Goal: Obtain resource: Obtain resource

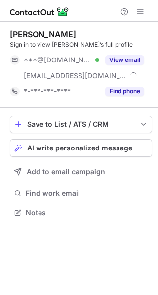
scroll to position [206, 158]
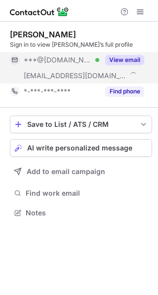
click at [135, 55] on button "View email" at bounding box center [124, 60] width 39 height 10
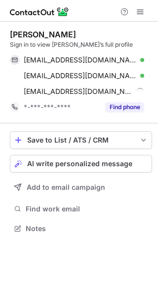
scroll to position [222, 158]
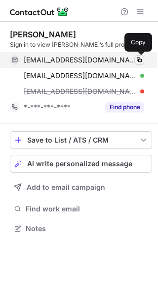
click at [139, 56] on span at bounding box center [139, 60] width 8 height 8
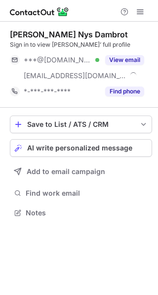
scroll to position [206, 158]
click at [144, 56] on div "***@gmail.com Verified ***@villagevoice.com View email" at bounding box center [81, 68] width 142 height 32
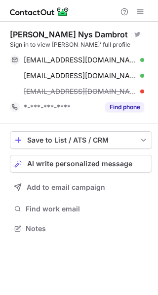
scroll to position [222, 158]
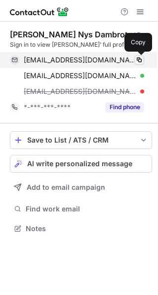
click at [143, 62] on button at bounding box center [139, 60] width 10 height 10
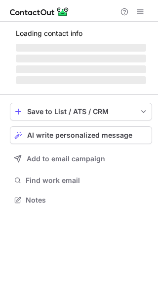
scroll to position [222, 158]
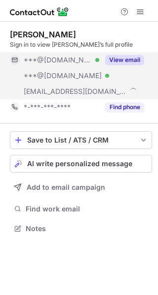
click at [135, 56] on button "View email" at bounding box center [124, 60] width 39 height 10
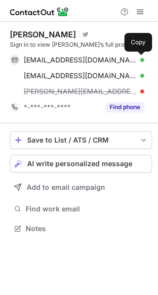
click at [135, 56] on span at bounding box center [139, 60] width 8 height 8
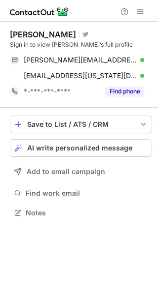
scroll to position [206, 158]
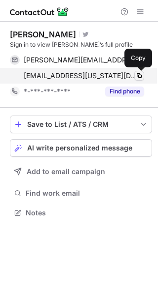
click at [139, 77] on span at bounding box center [139, 76] width 8 height 8
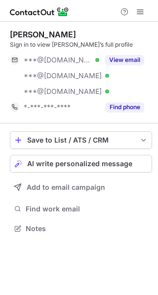
scroll to position [222, 158]
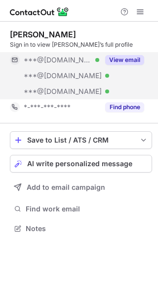
click at [137, 55] on button "View email" at bounding box center [124, 60] width 39 height 10
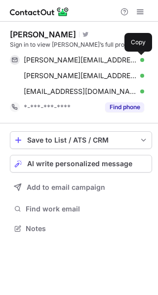
click at [137, 55] on button at bounding box center [139, 60] width 10 height 10
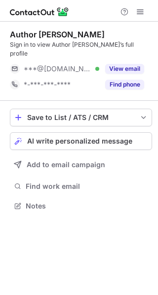
scroll to position [190, 158]
click at [141, 64] on button "View email" at bounding box center [124, 69] width 39 height 10
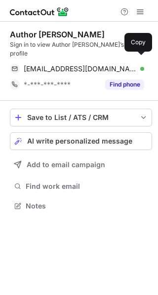
click at [141, 65] on span at bounding box center [139, 69] width 8 height 8
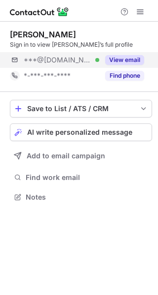
scroll to position [190, 158]
click at [143, 59] on button "View email" at bounding box center [124, 60] width 39 height 10
click at [136, 57] on button "View email" at bounding box center [124, 60] width 39 height 10
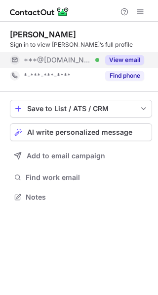
click at [138, 57] on button "View email" at bounding box center [124, 60] width 39 height 10
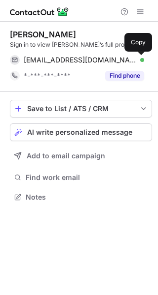
click at [138, 57] on span at bounding box center [139, 60] width 8 height 8
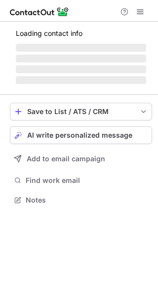
scroll to position [215, 158]
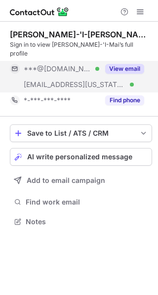
click at [138, 62] on div "View email" at bounding box center [121, 69] width 45 height 16
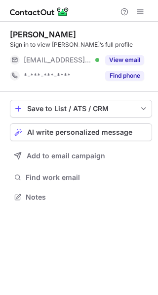
scroll to position [190, 158]
click at [138, 60] on button "View email" at bounding box center [124, 60] width 39 height 10
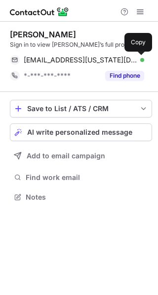
click at [138, 60] on span at bounding box center [139, 60] width 8 height 8
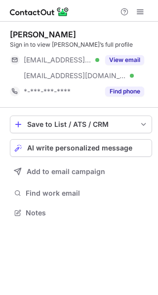
scroll to position [206, 158]
click at [141, 56] on button "View email" at bounding box center [124, 60] width 39 height 10
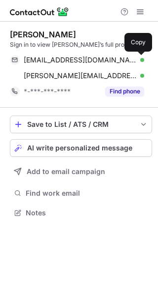
click at [141, 56] on button at bounding box center [139, 60] width 10 height 10
